Goal: Task Accomplishment & Management: Manage account settings

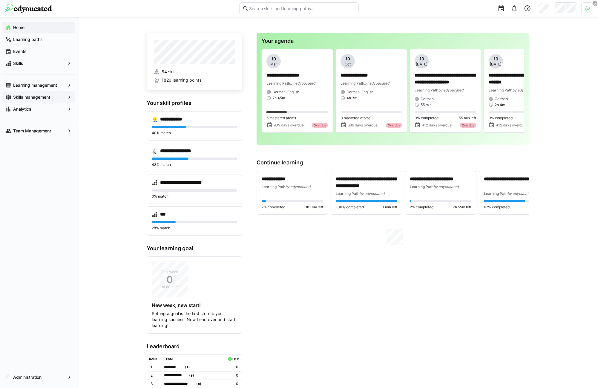
click at [0, 0] on app-navigation-label "Skills management" at bounding box center [0, 0] width 0 height 0
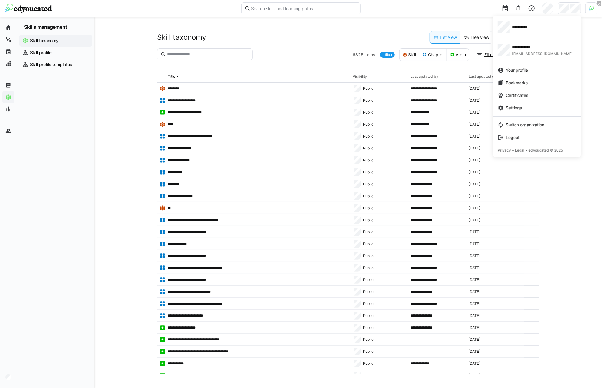
click at [592, 1] on div at bounding box center [301, 194] width 602 height 388
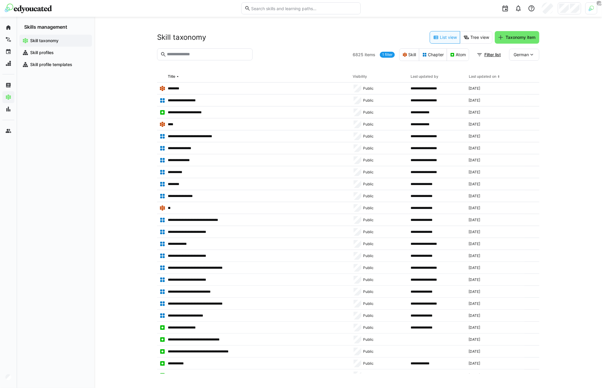
click at [591, 5] on div at bounding box center [591, 8] width 12 height 12
click at [456, 23] on div at bounding box center [301, 194] width 602 height 388
click at [564, 14] on app-header-user-menu at bounding box center [569, 8] width 23 height 12
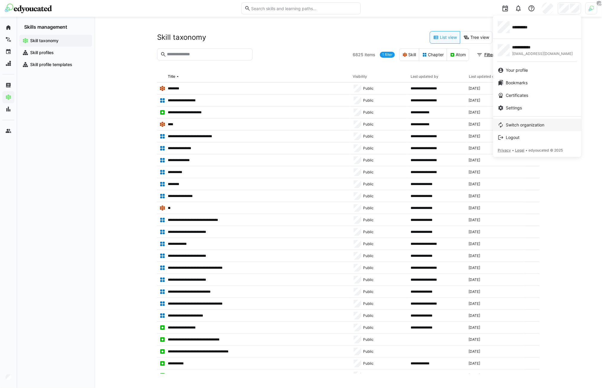
click at [519, 121] on link "Switch organization" at bounding box center [537, 124] width 88 height 13
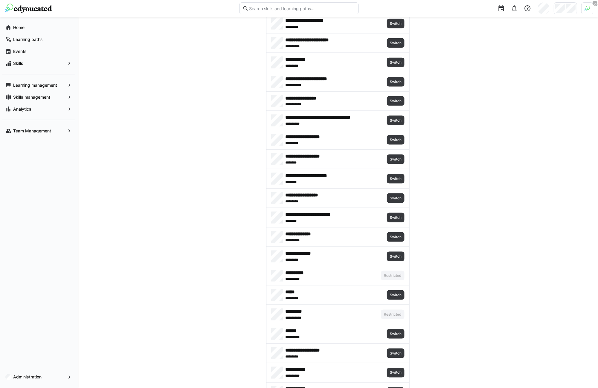
scroll to position [804, 0]
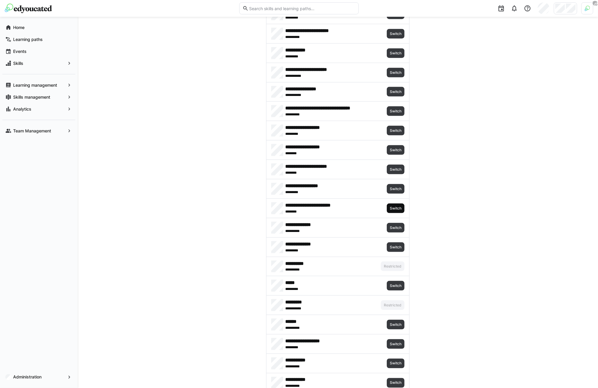
click at [389, 207] on span "Switch" at bounding box center [395, 208] width 13 height 5
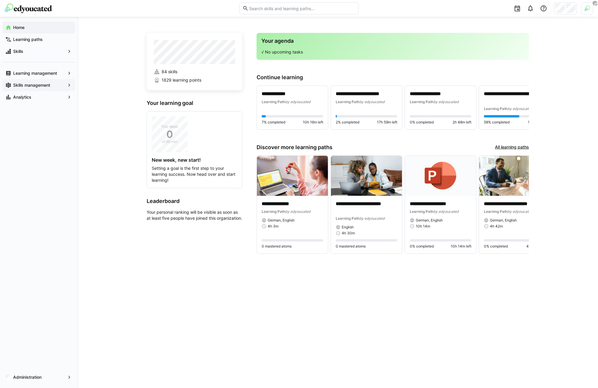
click at [0, 0] on app-navigation-label "Skills management" at bounding box center [0, 0] width 0 height 0
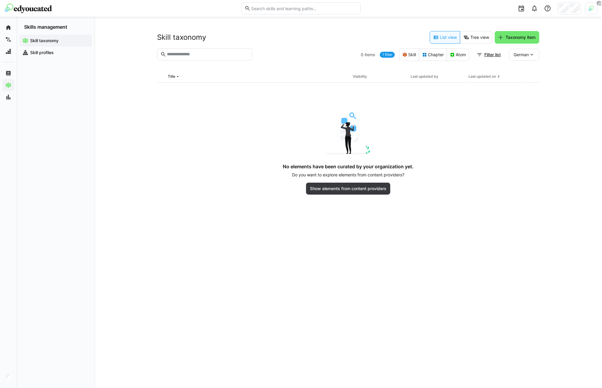
click at [593, 10] on img at bounding box center [591, 8] width 5 height 5
click at [530, 71] on span "Activate" at bounding box center [523, 70] width 15 height 5
click at [569, 10] on div at bounding box center [301, 194] width 602 height 388
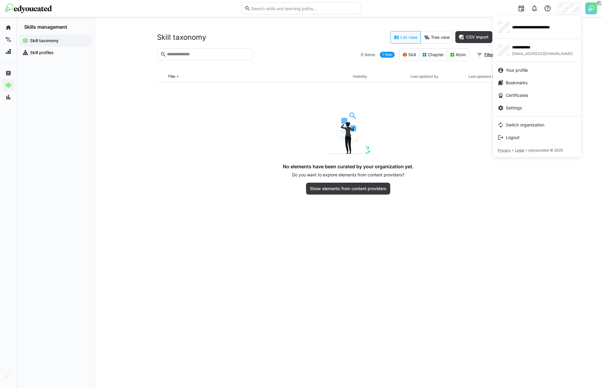
click at [188, 257] on div at bounding box center [301, 194] width 602 height 388
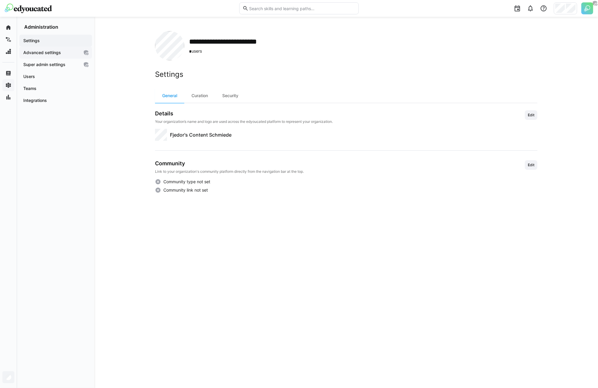
click at [0, 0] on app-navigation-label "Advanced settings" at bounding box center [0, 0] width 0 height 0
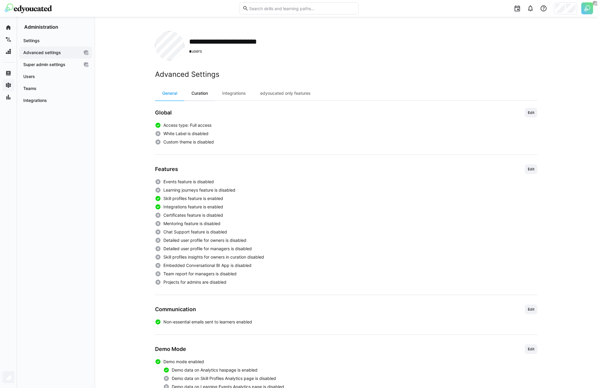
click at [198, 94] on div "Curation" at bounding box center [199, 93] width 31 height 14
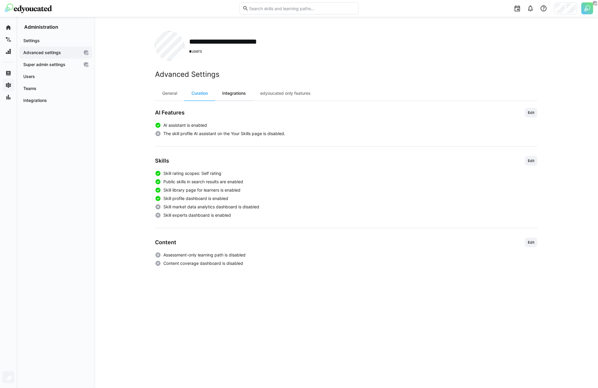
click at [236, 95] on div "Integrations" at bounding box center [234, 93] width 38 height 14
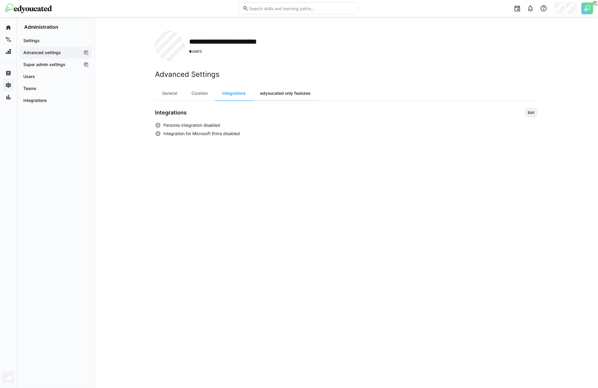
click at [291, 96] on div "edyoucated only features" at bounding box center [285, 93] width 65 height 14
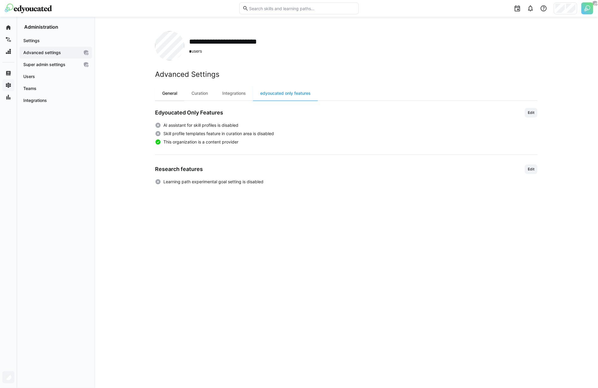
click at [180, 96] on div "General" at bounding box center [169, 93] width 29 height 14
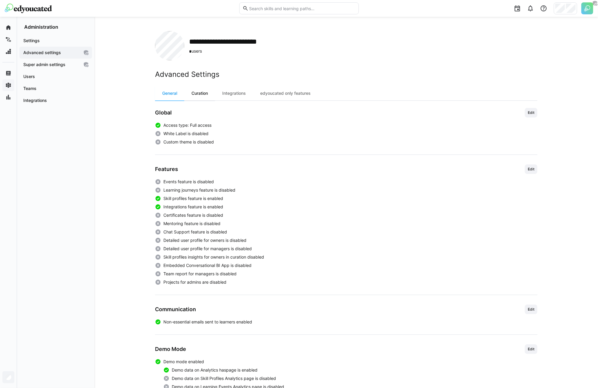
drag, startPoint x: 193, startPoint y: 90, endPoint x: 200, endPoint y: 91, distance: 7.2
click at [193, 90] on div "Curation" at bounding box center [199, 93] width 31 height 14
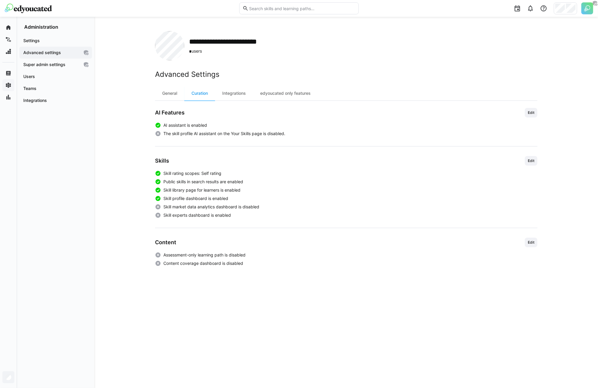
click at [587, 7] on img at bounding box center [587, 8] width 12 height 12
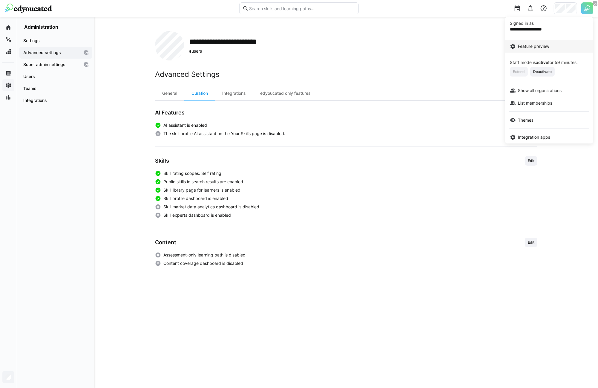
click at [539, 49] on span "Feature preview" at bounding box center [533, 46] width 31 height 6
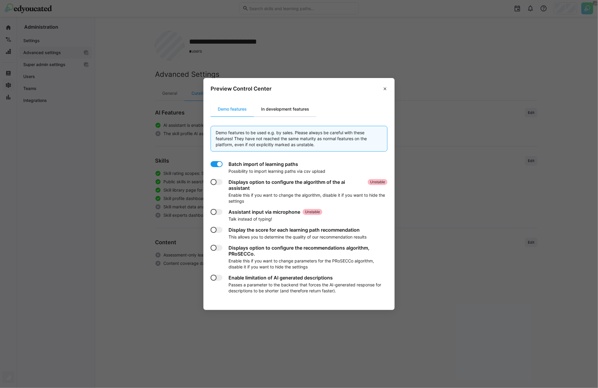
click at [287, 110] on div "In development features" at bounding box center [285, 109] width 62 height 14
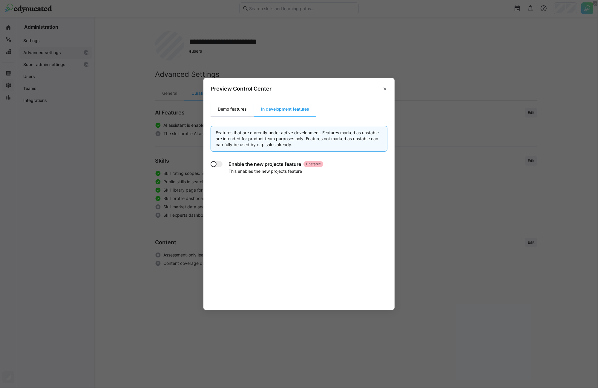
click at [234, 108] on div "Demo features" at bounding box center [232, 109] width 43 height 14
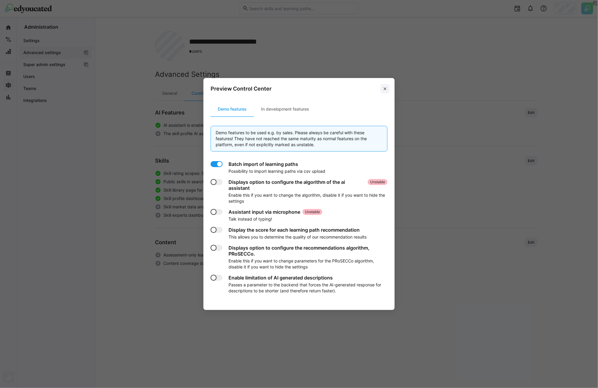
click at [387, 89] on eds-icon at bounding box center [385, 88] width 5 height 5
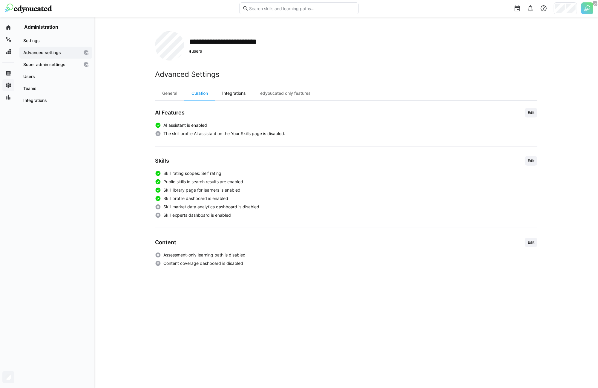
click at [233, 94] on div "Integrations" at bounding box center [234, 93] width 38 height 14
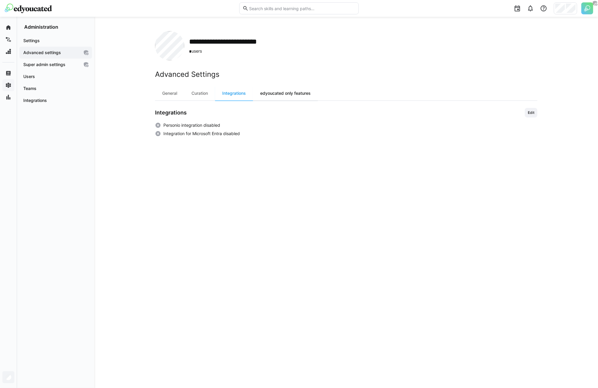
click at [298, 99] on div "edyoucated only features" at bounding box center [285, 93] width 65 height 14
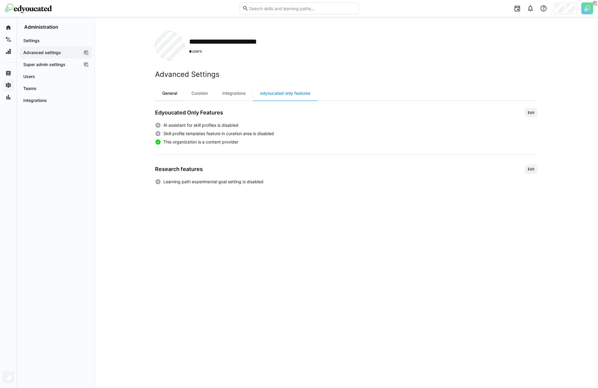
click at [159, 95] on div "General" at bounding box center [169, 93] width 29 height 14
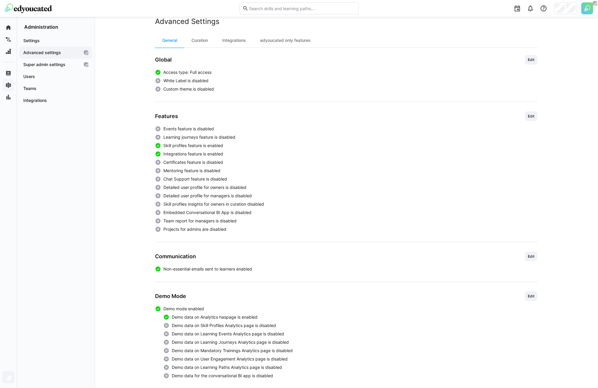
scroll to position [58, 0]
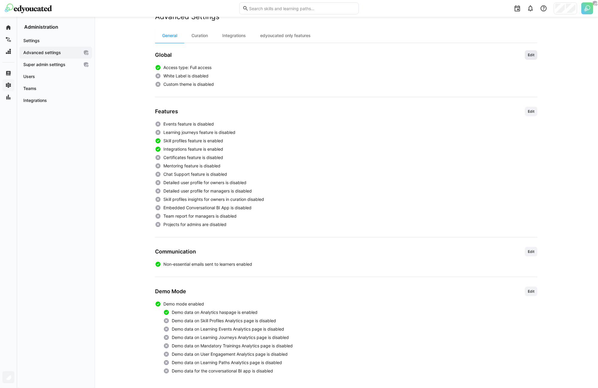
click at [528, 57] on span "Edit" at bounding box center [531, 55] width 8 height 5
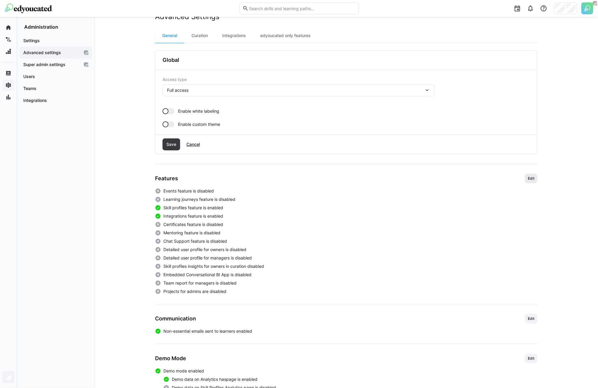
click at [532, 177] on span "Edit" at bounding box center [531, 178] width 8 height 5
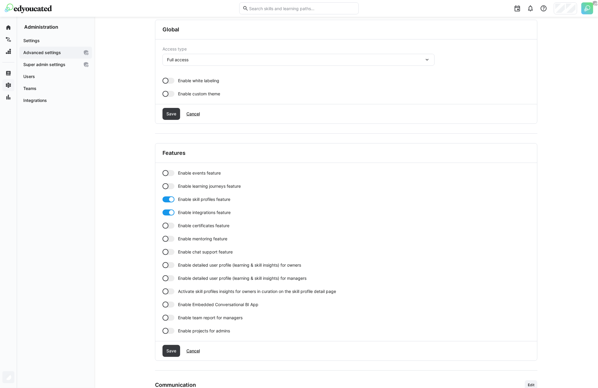
scroll to position [221, 0]
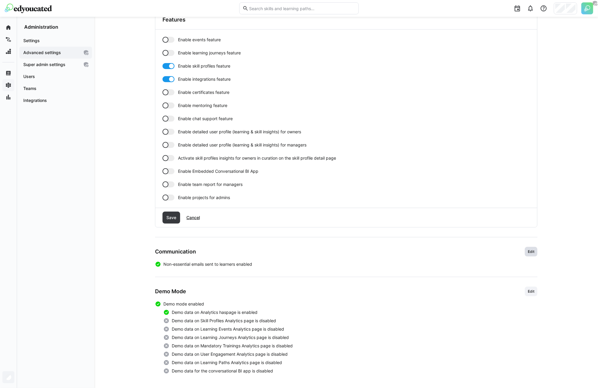
click at [530, 248] on span "Edit" at bounding box center [531, 252] width 13 height 10
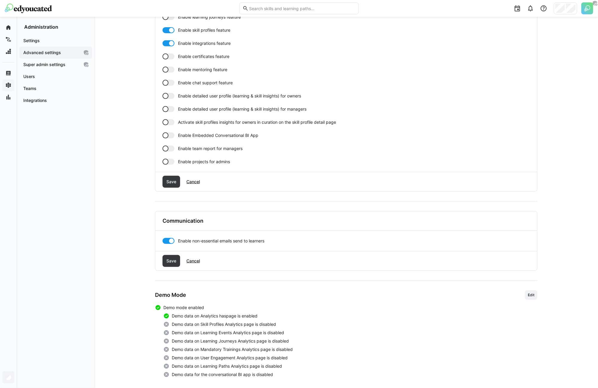
scroll to position [261, 0]
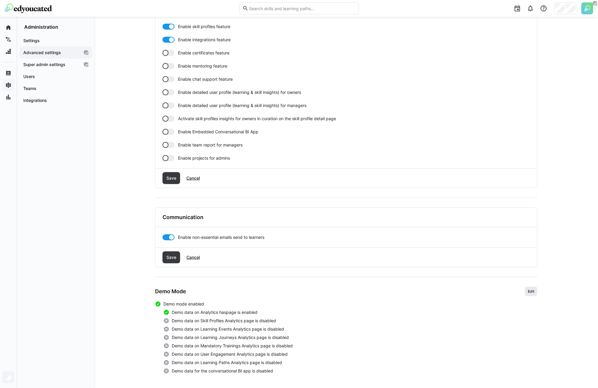
click at [527, 289] on span "Edit" at bounding box center [531, 291] width 8 height 5
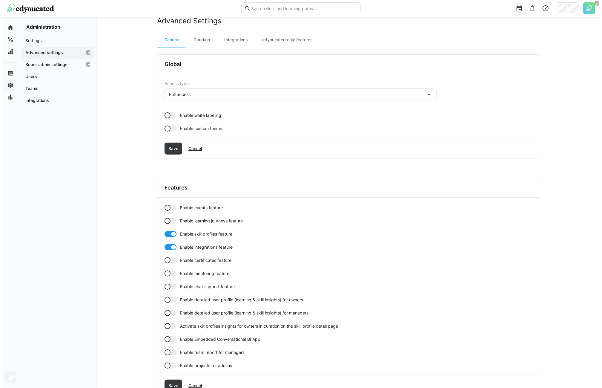
scroll to position [0, 0]
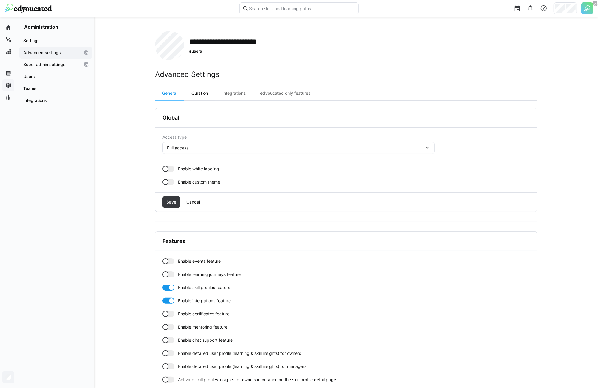
click at [199, 95] on div "Curation" at bounding box center [199, 93] width 31 height 14
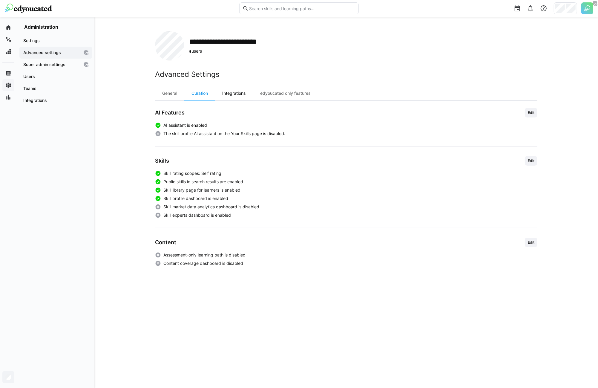
click at [236, 91] on div "Integrations" at bounding box center [234, 93] width 38 height 14
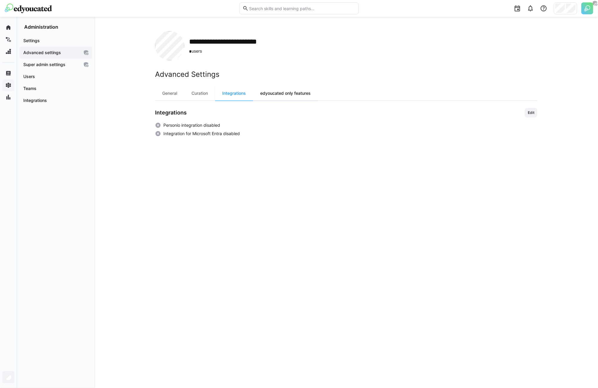
click at [277, 93] on div "edyoucated only features" at bounding box center [285, 93] width 65 height 14
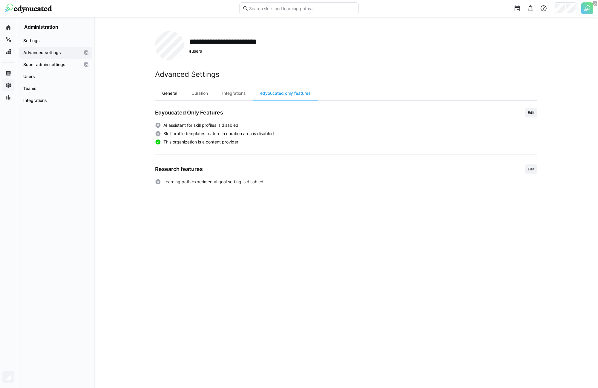
click at [163, 96] on div "General" at bounding box center [169, 93] width 29 height 14
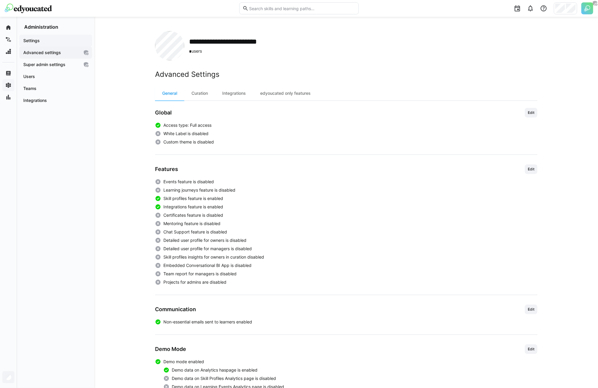
click at [47, 38] on span "Settings" at bounding box center [55, 41] width 67 height 6
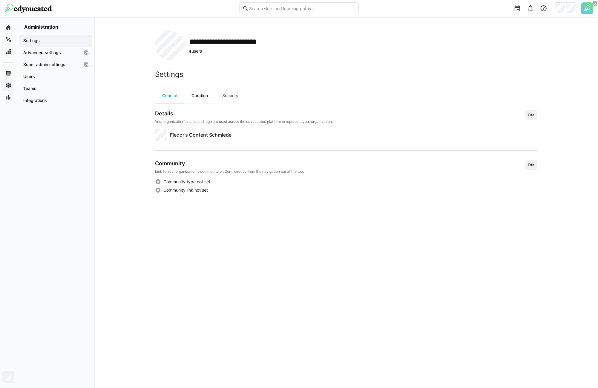
click at [206, 94] on div "Curation" at bounding box center [199, 95] width 31 height 14
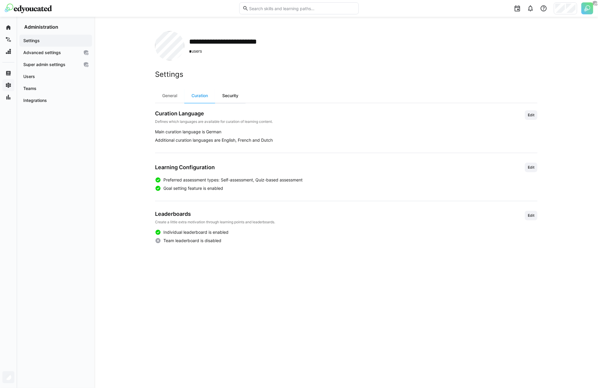
click at [226, 96] on div "Security" at bounding box center [230, 95] width 30 height 14
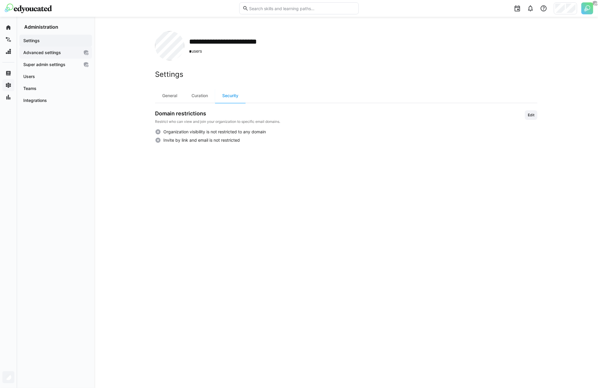
click at [55, 55] on span "Advanced settings" at bounding box center [50, 53] width 57 height 6
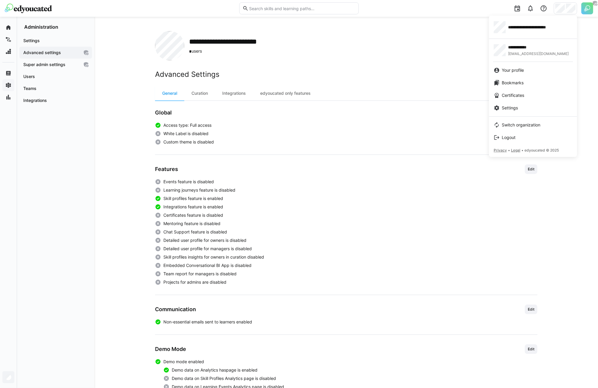
click at [97, 226] on div at bounding box center [299, 194] width 598 height 388
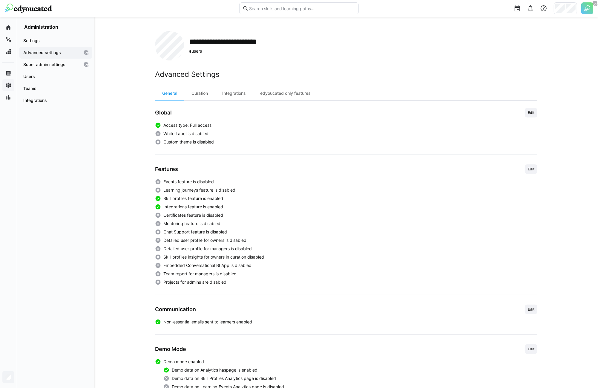
click at [587, 10] on img at bounding box center [587, 8] width 12 height 12
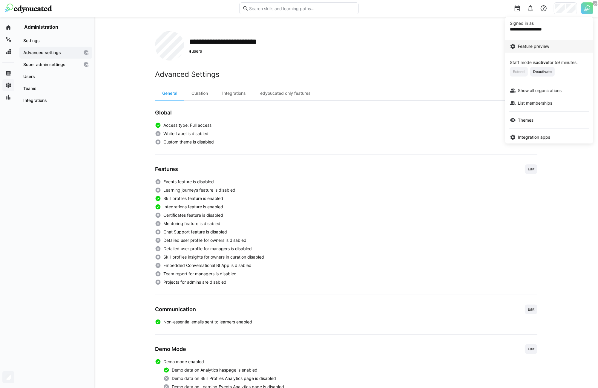
click at [538, 45] on span "Feature preview" at bounding box center [533, 46] width 31 height 6
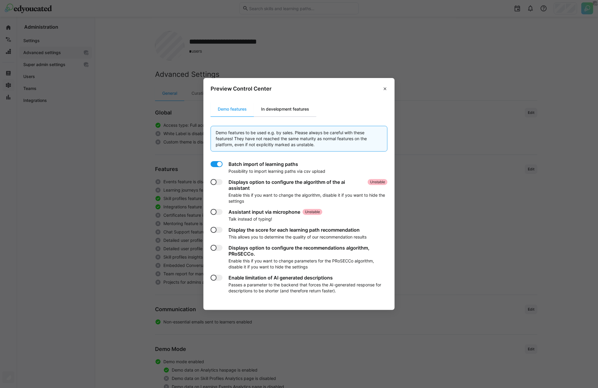
click at [275, 111] on div "In development features" at bounding box center [285, 109] width 62 height 14
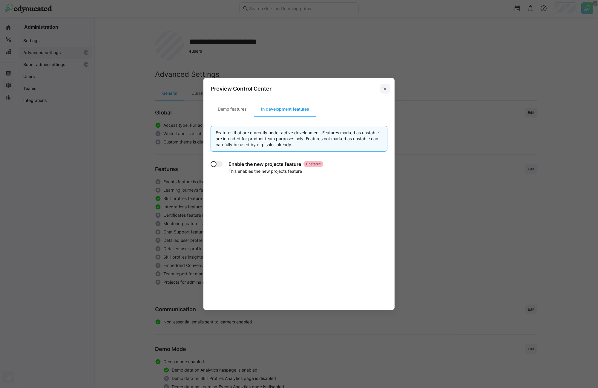
click at [385, 86] on eds-icon at bounding box center [385, 88] width 5 height 5
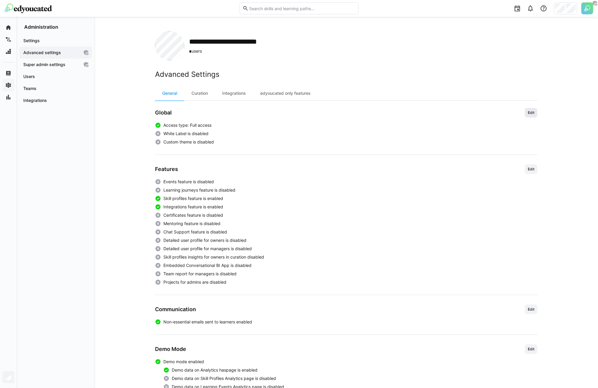
click at [529, 114] on span "Edit" at bounding box center [531, 112] width 8 height 5
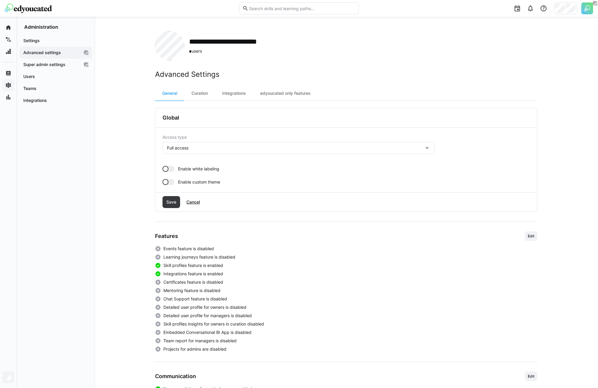
click at [196, 182] on span "Enable custom theme" at bounding box center [199, 182] width 42 height 6
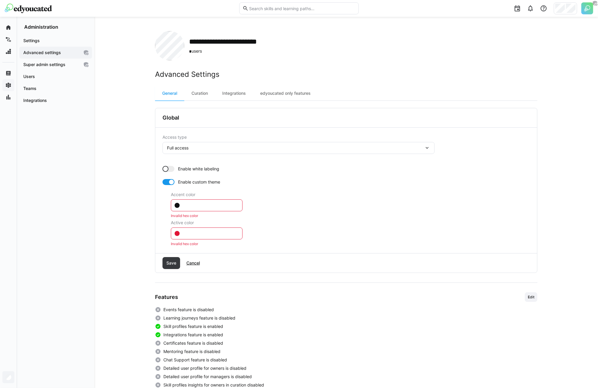
click at [206, 207] on input "text" at bounding box center [209, 205] width 59 height 5
type input "."
type input "!"
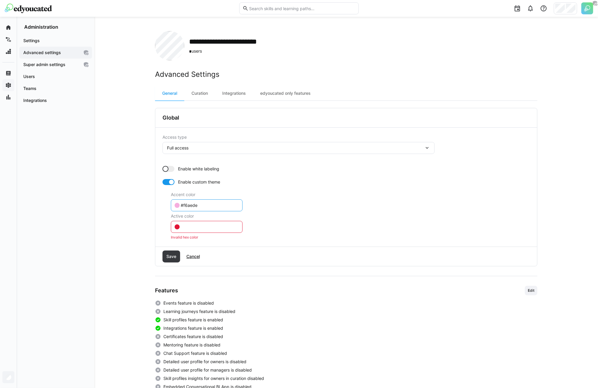
type input "#f6aede"
click at [207, 219] on eds-form-field "Active color Invalid hex color" at bounding box center [350, 227] width 359 height 26
click at [211, 226] on input "text" at bounding box center [209, 226] width 59 height 5
paste input "#f6aede"
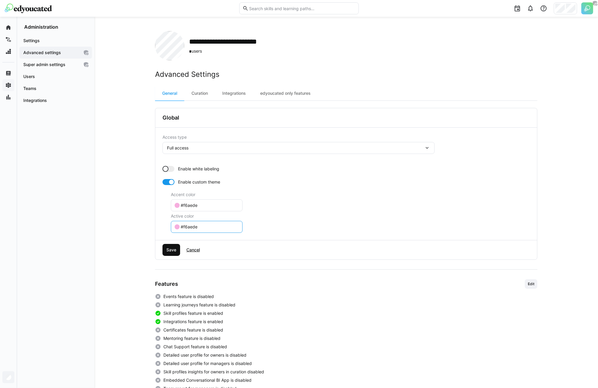
type input "#f6aede"
click at [177, 251] on span "Save" at bounding box center [171, 250] width 18 height 12
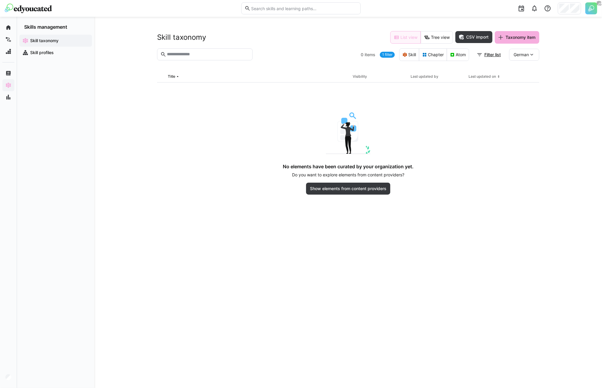
click at [324, 41] on div "Skill taxonomy List view Tree view CSV import Taxonomy item" at bounding box center [348, 37] width 382 height 13
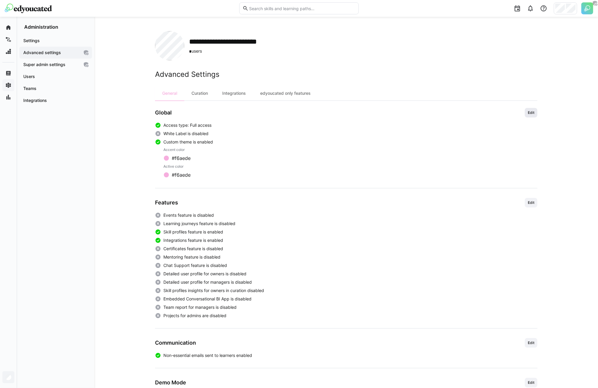
click at [532, 112] on span "Edit" at bounding box center [531, 112] width 8 height 5
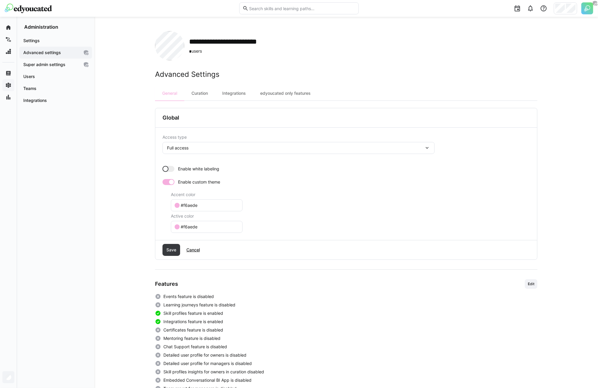
click at [198, 231] on eds-input "#f6aede" at bounding box center [207, 227] width 72 height 12
click at [197, 226] on input "#f6aede" at bounding box center [209, 226] width 59 height 5
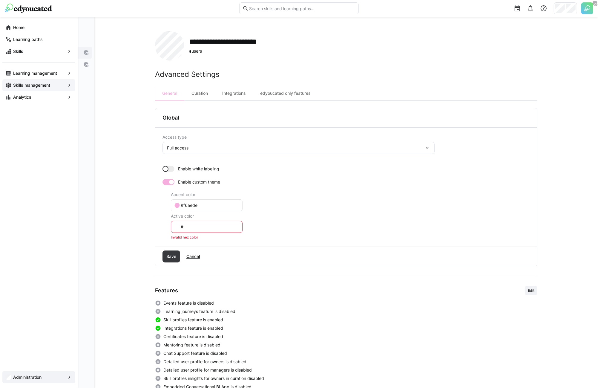
click at [85, 119] on div "Settings Advanced settings Super admin settings Users Teams Integrations" at bounding box center [55, 209] width 77 height 358
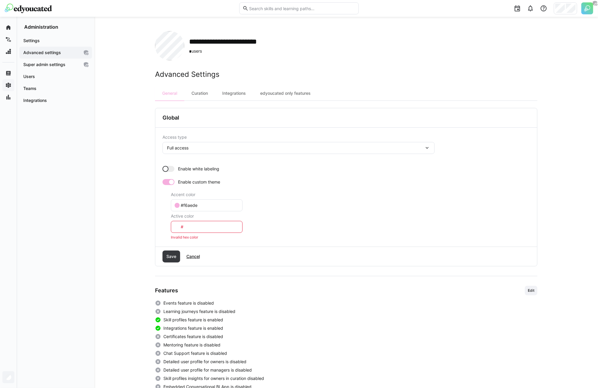
click at [126, 111] on div "**********" at bounding box center [346, 292] width 504 height 550
click at [188, 224] on input "#" at bounding box center [209, 226] width 59 height 5
type input "#ab"
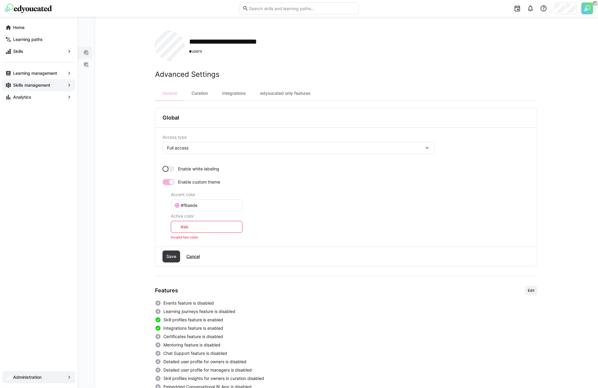
click at [13, 79] on div "Skills management" at bounding box center [38, 85] width 73 height 12
